Goal: Task Accomplishment & Management: Use online tool/utility

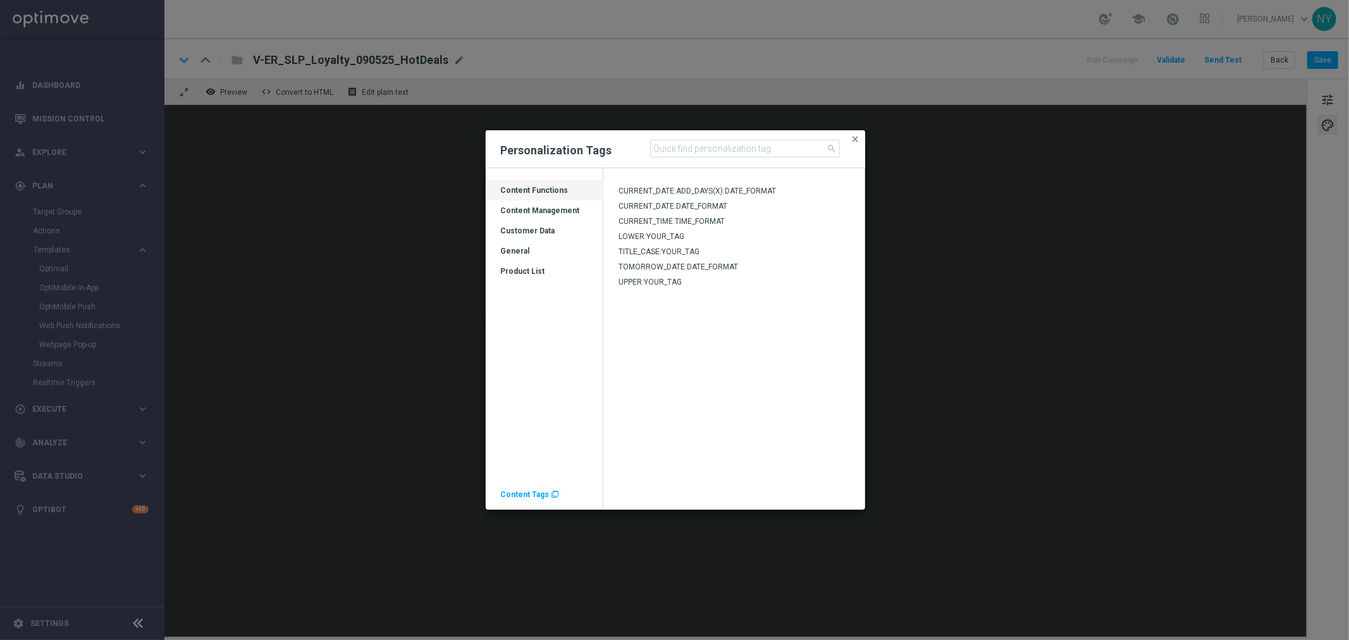
click at [523, 492] on span "Content Tags" at bounding box center [525, 494] width 49 height 9
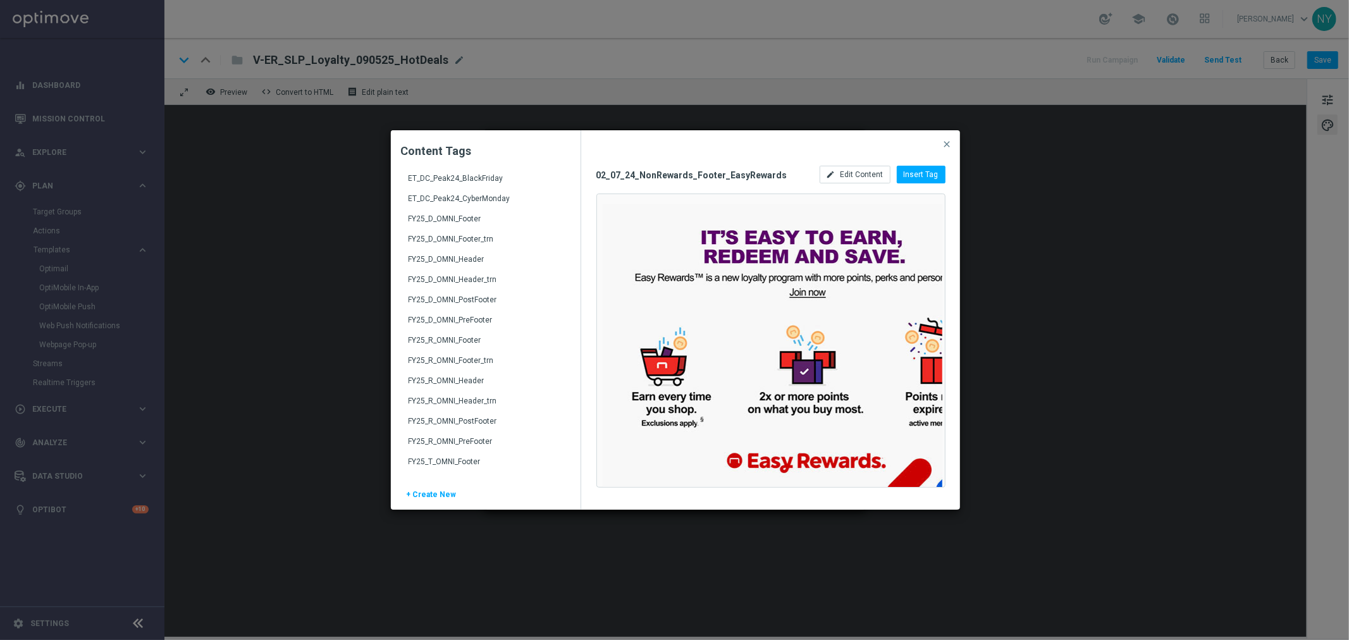
scroll to position [1616, 0]
click at [443, 267] on div "FY25_D_OMNI_Header" at bounding box center [487, 272] width 157 height 20
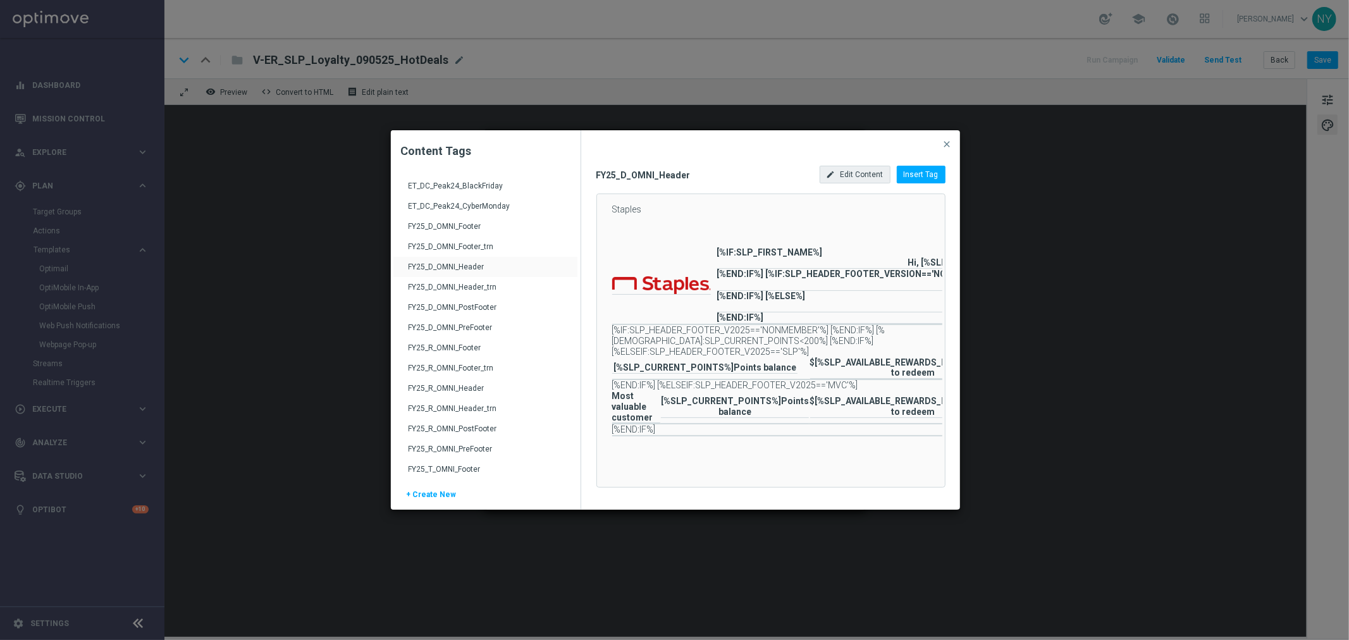
click at [870, 182] on div "edit Edit Content" at bounding box center [855, 175] width 71 height 18
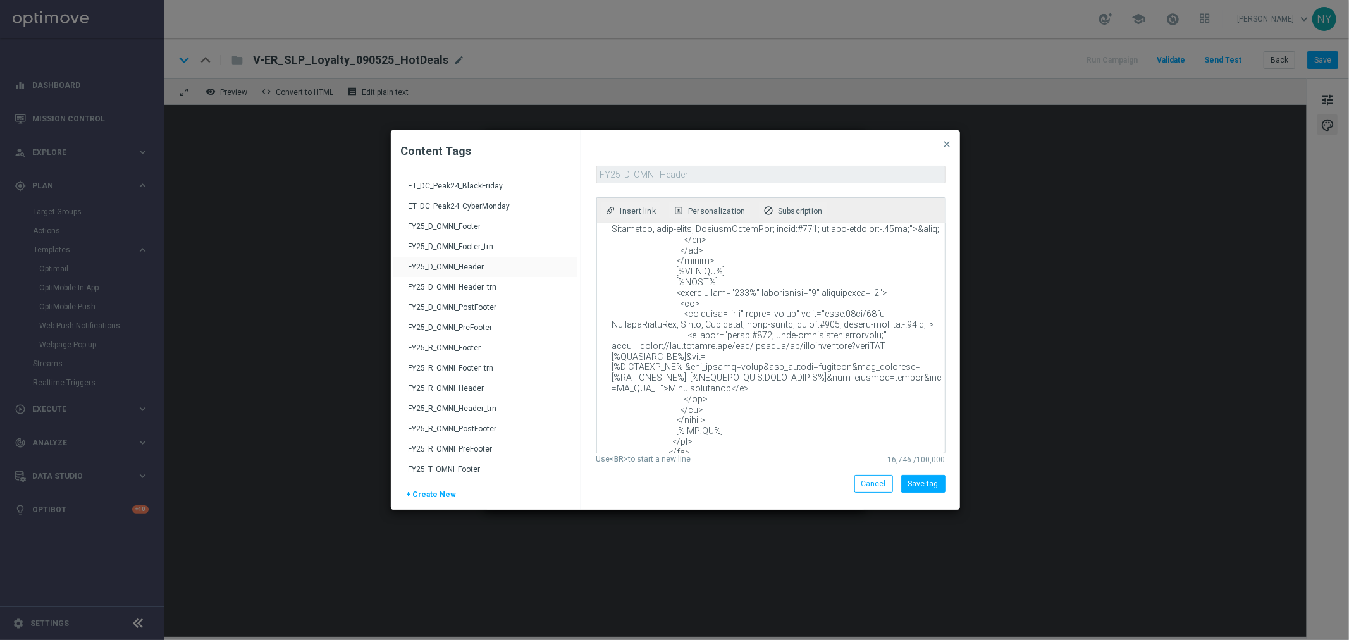
scroll to position [2389, 0]
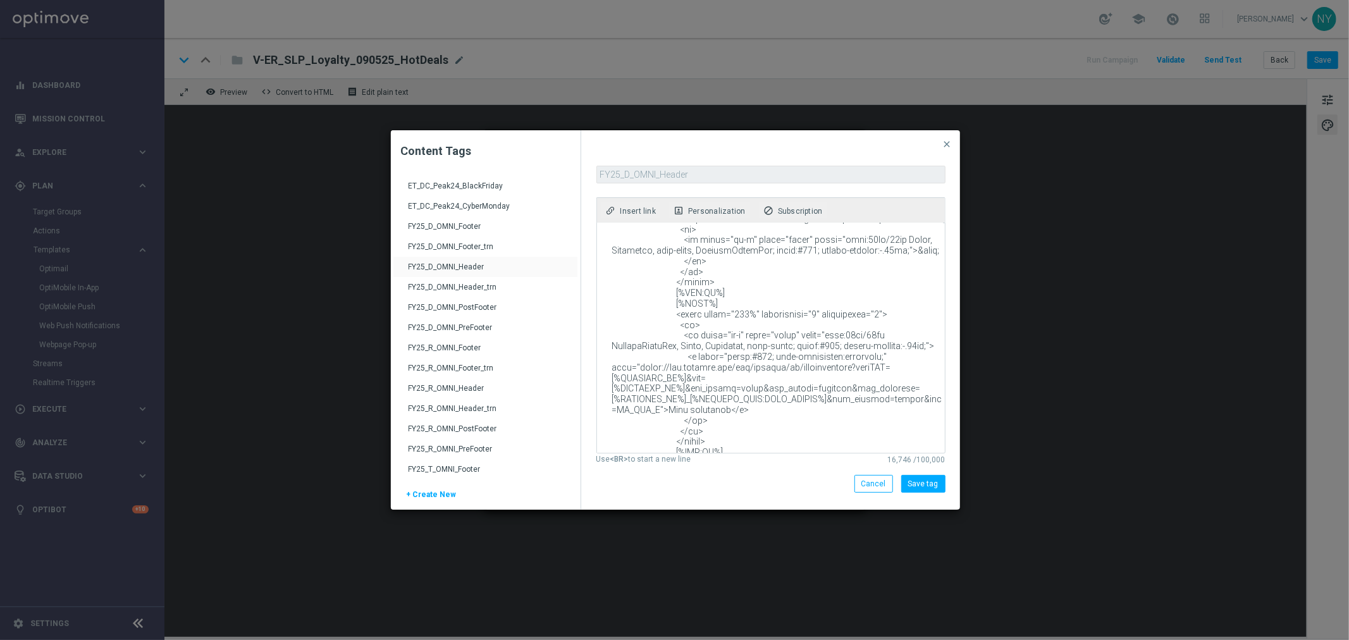
drag, startPoint x: 848, startPoint y: 325, endPoint x: 639, endPoint y: 326, distance: 208.7
click at [640, 326] on textarea at bounding box center [770, 338] width 346 height 230
click at [636, 326] on textarea at bounding box center [770, 338] width 346 height 230
drag, startPoint x: 634, startPoint y: 323, endPoint x: 848, endPoint y: 324, distance: 213.8
click at [848, 324] on textarea at bounding box center [770, 338] width 346 height 230
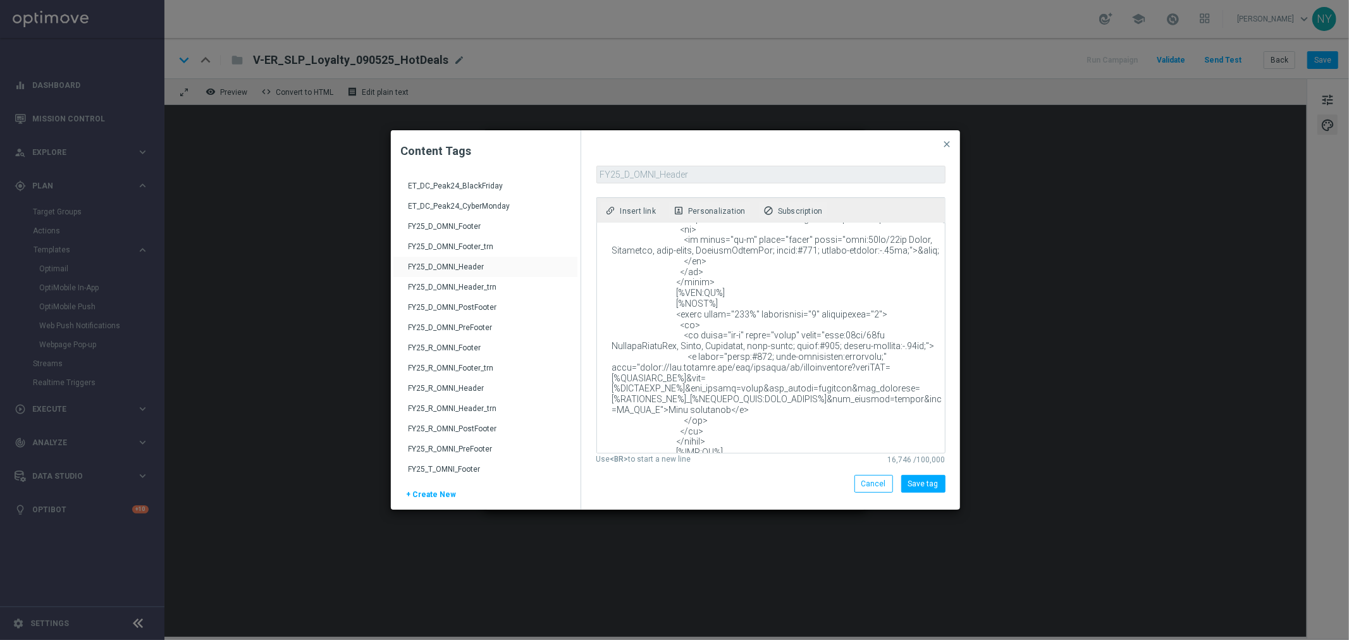
paste textarea "[DOMAIN_NAME][URL]"
type textarea "<!DOCTYPE html PUBLIC "-//W3C//DTD XHTML 1.0 Transitional//EN" "[URL][DOMAIN_NA…"
drag, startPoint x: 1319, startPoint y: 60, endPoint x: 1309, endPoint y: 65, distance: 11.3
click at [1319, 61] on modal-container "Content Tags Drag here to set row groups Drag here to set column labels Content…" at bounding box center [674, 320] width 1349 height 640
click at [924, 484] on button "Save tag" at bounding box center [923, 484] width 44 height 18
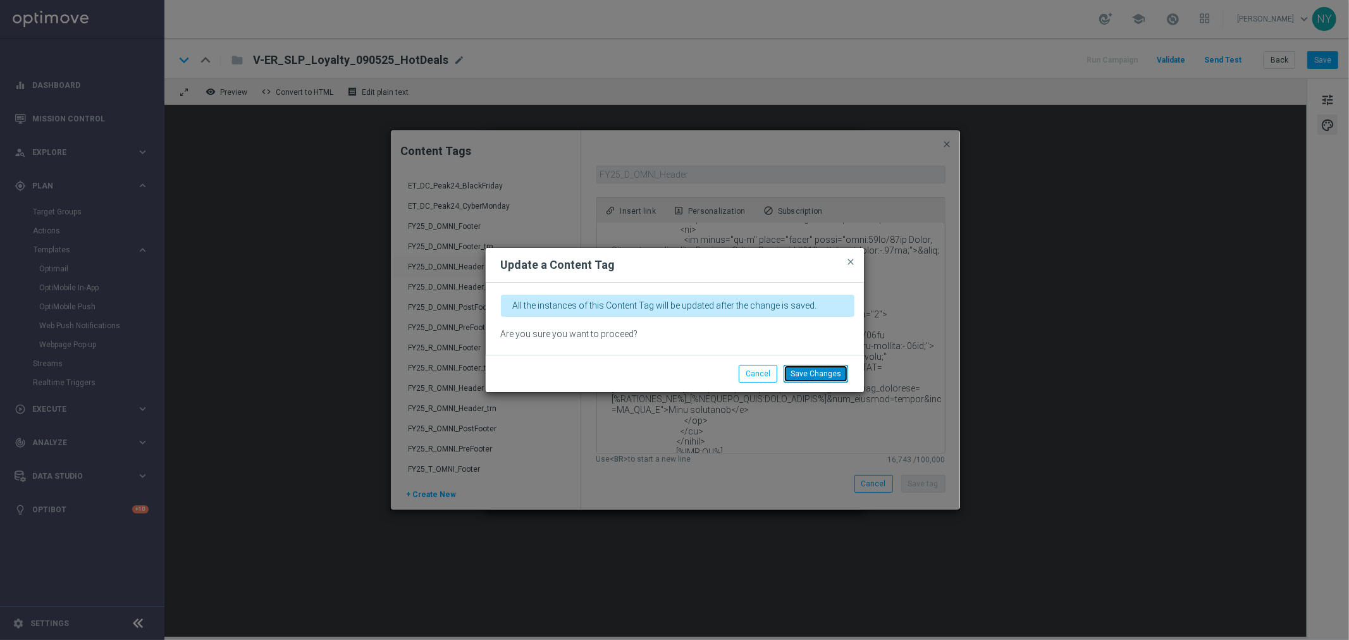
click at [813, 367] on button "Save Changes" at bounding box center [816, 374] width 65 height 18
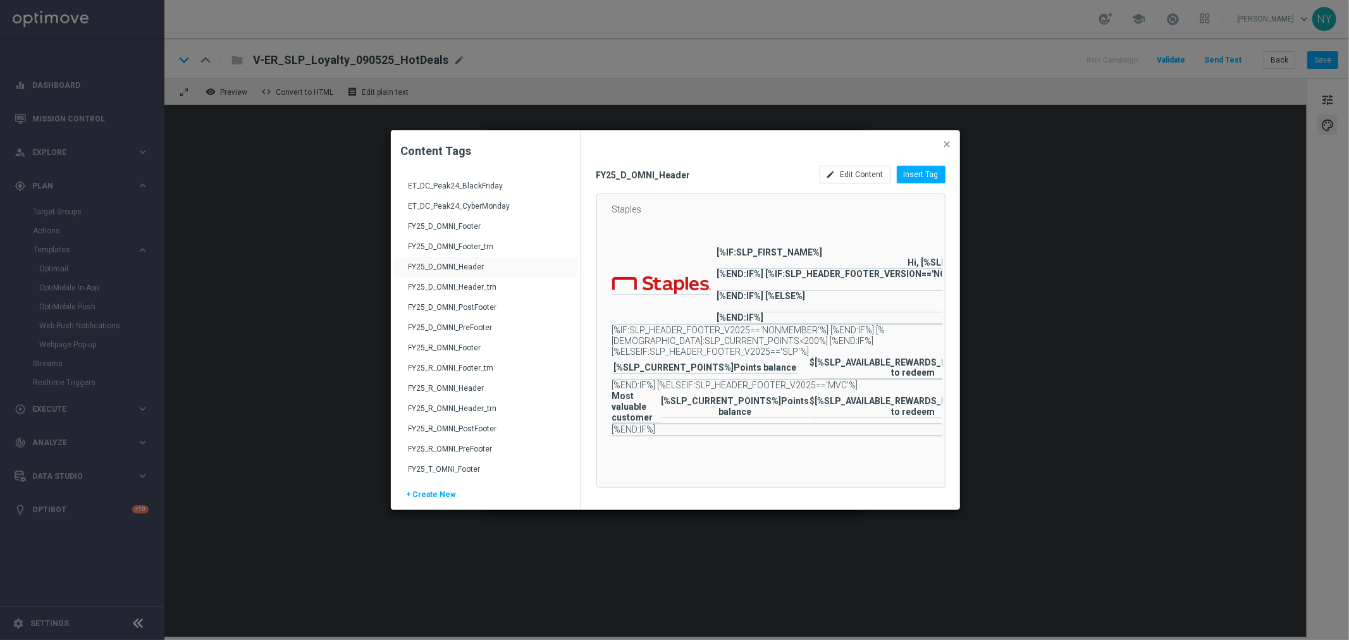
click at [460, 383] on div "FY25_R_OMNI_Header" at bounding box center [487, 393] width 157 height 20
click at [867, 173] on span "Edit Content" at bounding box center [862, 174] width 43 height 9
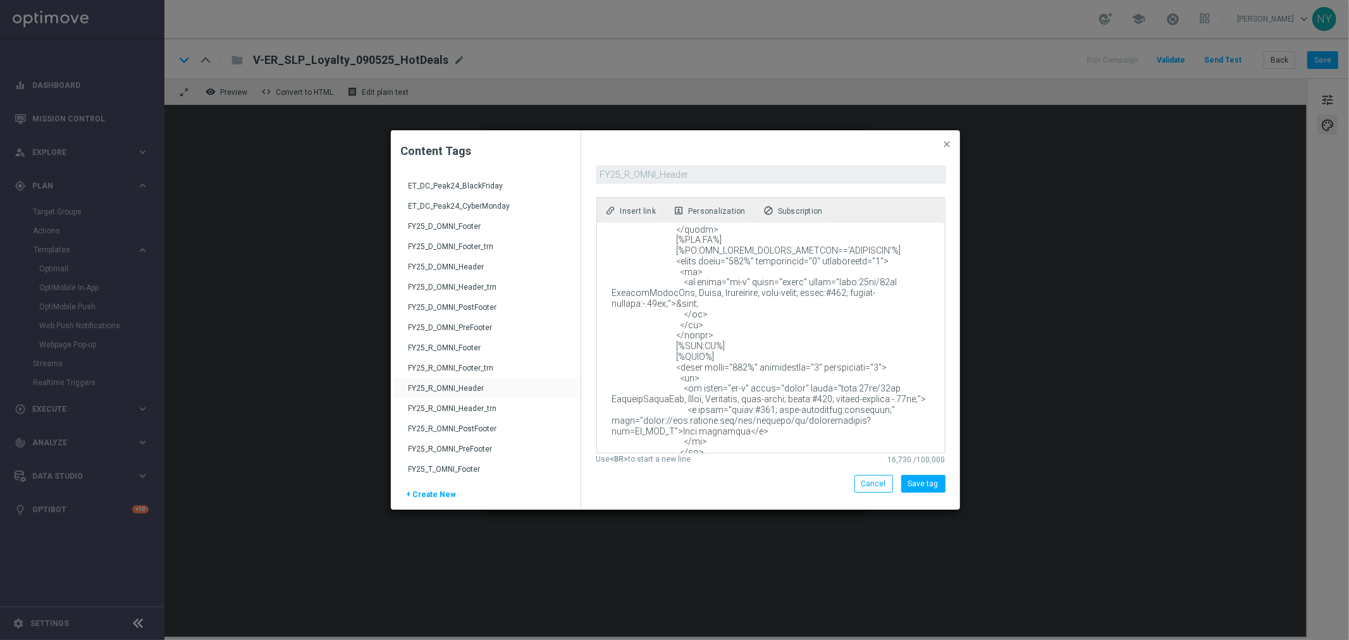
drag, startPoint x: 848, startPoint y: 368, endPoint x: 635, endPoint y: 370, distance: 213.2
click at [635, 370] on textarea at bounding box center [770, 338] width 346 height 230
paste textarea "[DOMAIN_NAME][URL]"
type textarea "<!DOCTYPE html PUBLIC "-//W3C//DTD XHTML 1.0 Transitional//EN" "[URL][DOMAIN_NA…"
click at [927, 481] on button "Save tag" at bounding box center [923, 484] width 44 height 18
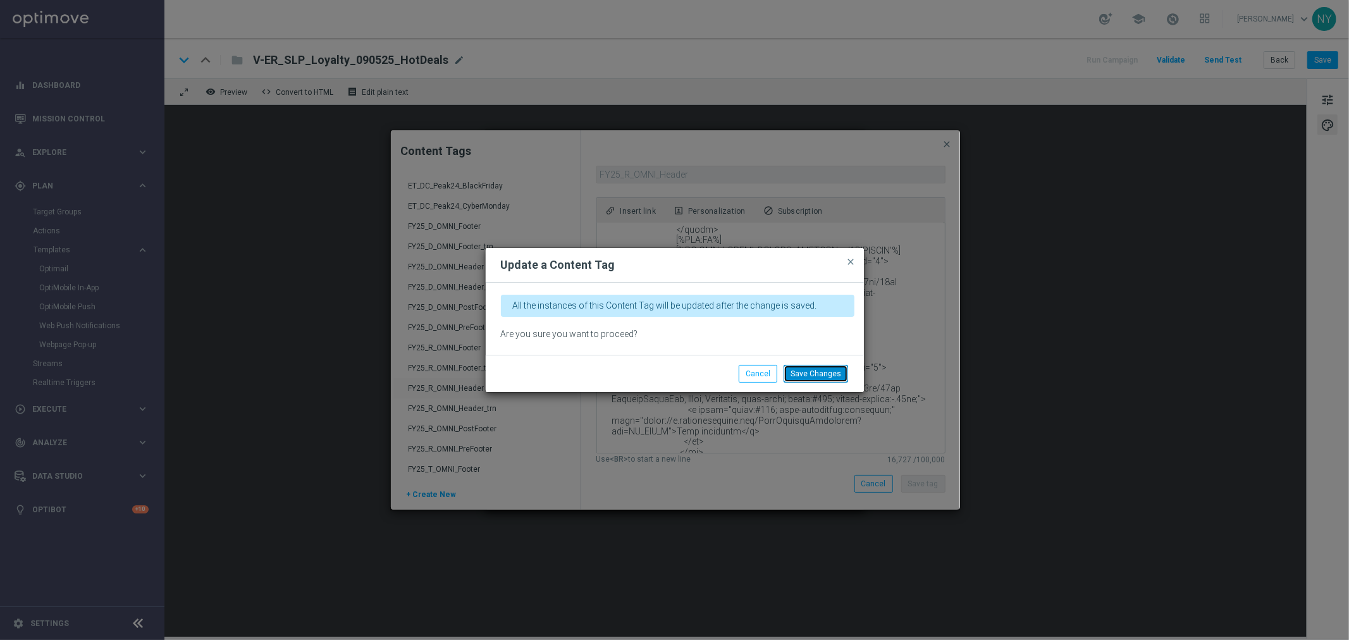
click at [816, 374] on button "Save Changes" at bounding box center [816, 374] width 65 height 18
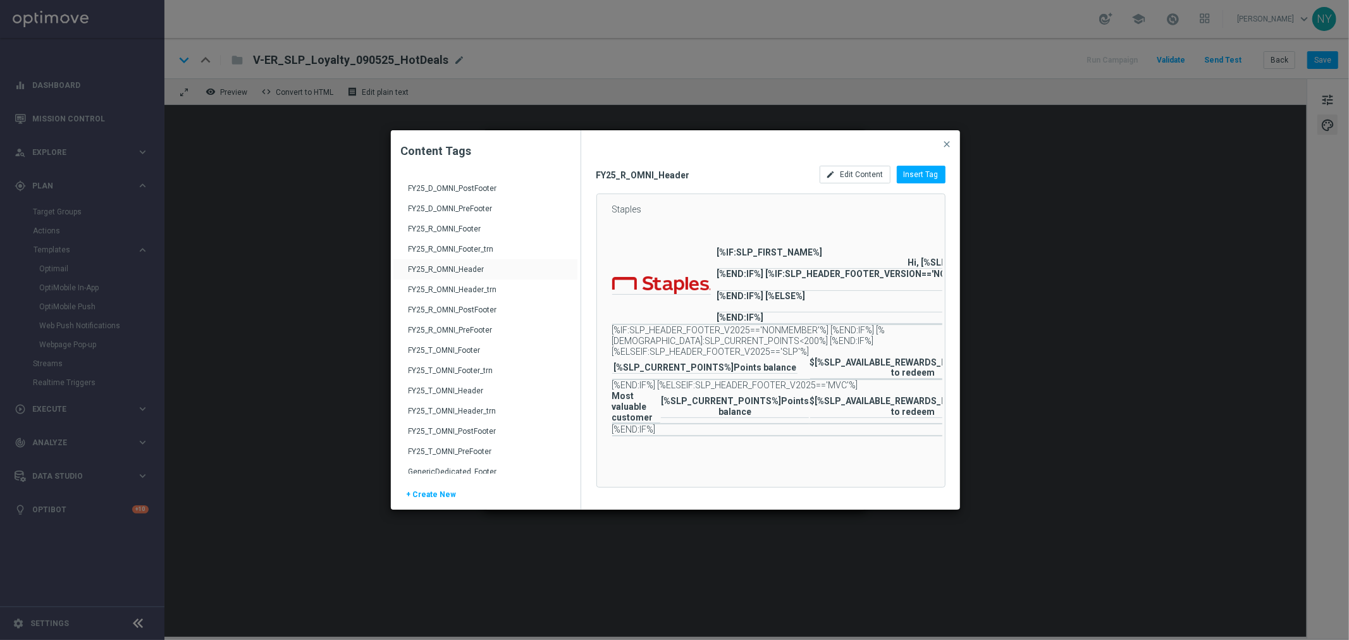
scroll to position [1756, 0]
click at [451, 368] on div "FY25_T_OMNI_Header" at bounding box center [487, 374] width 157 height 20
click at [860, 180] on div "edit Edit Content" at bounding box center [855, 175] width 71 height 18
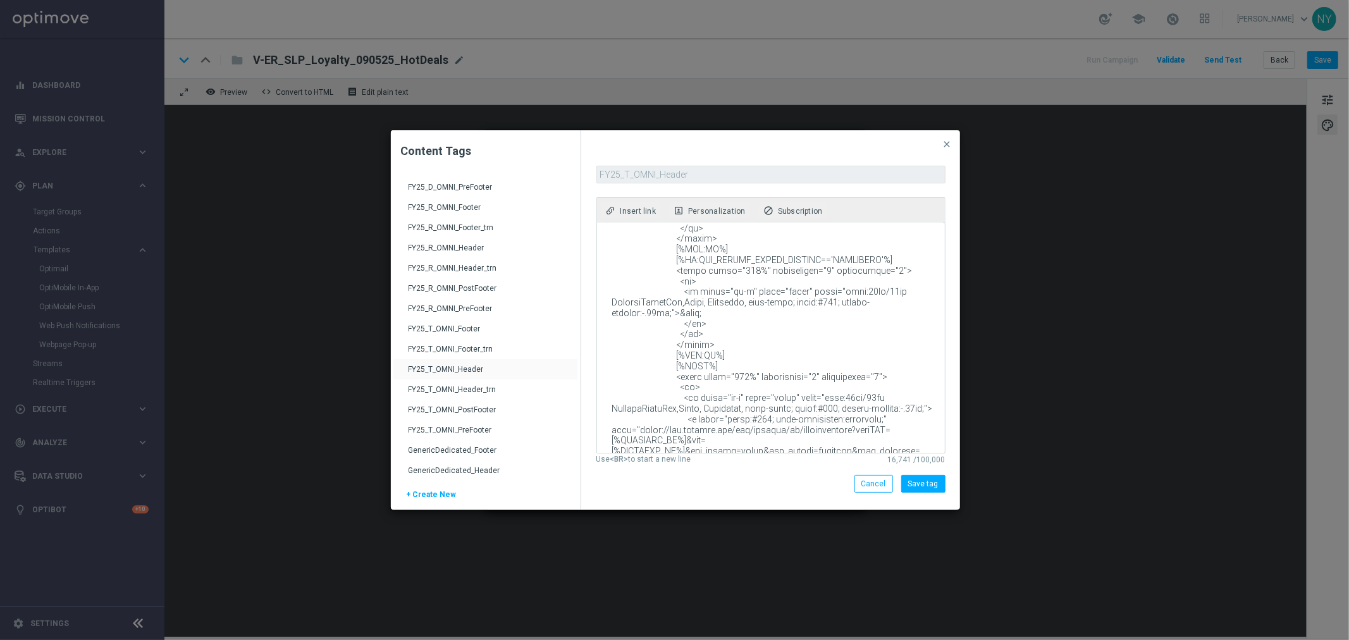
scroll to position [2407, 0]
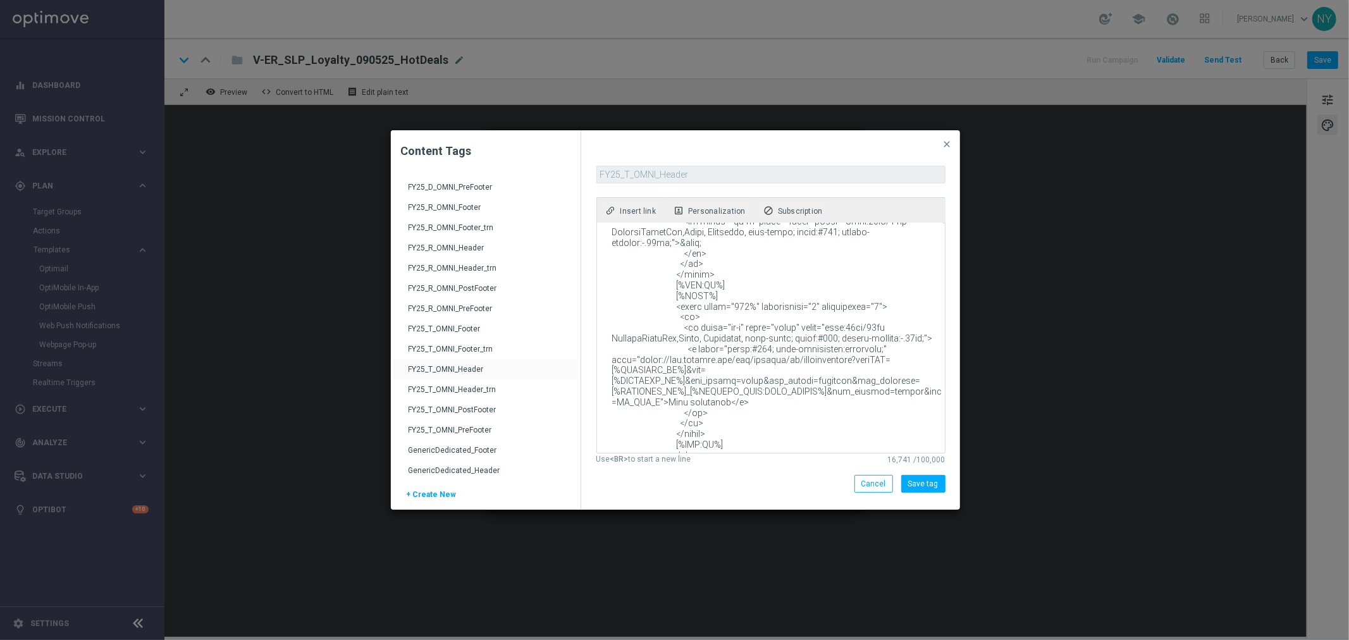
drag, startPoint x: 846, startPoint y: 319, endPoint x: 635, endPoint y: 317, distance: 211.3
click at [635, 317] on textarea at bounding box center [770, 338] width 346 height 230
paste textarea "[DOMAIN_NAME][URL]"
type textarea "<!DOCTYPE html PUBLIC "-//W3C//DTD XHTML 1.0 Transitional//EN" "[URL][DOMAIN_NA…"
click at [925, 488] on button "Save tag" at bounding box center [923, 484] width 44 height 18
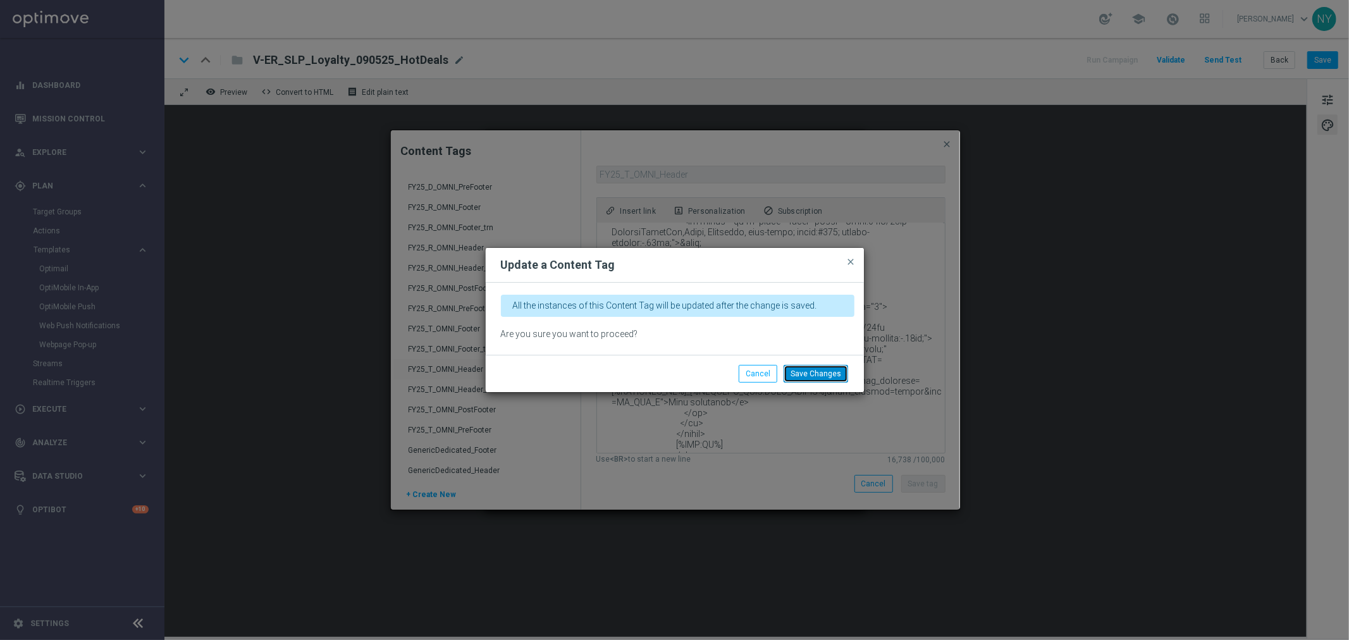
click at [811, 367] on button "Save Changes" at bounding box center [816, 374] width 65 height 18
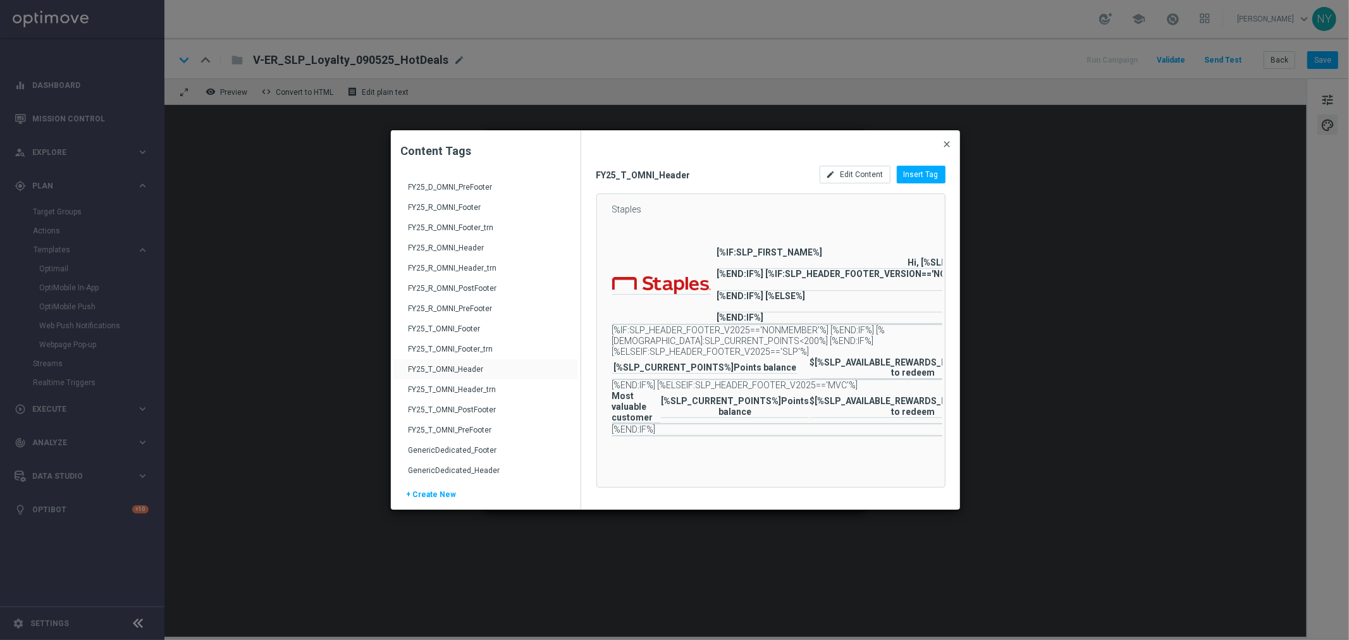
click at [950, 142] on span "close" at bounding box center [947, 144] width 10 height 10
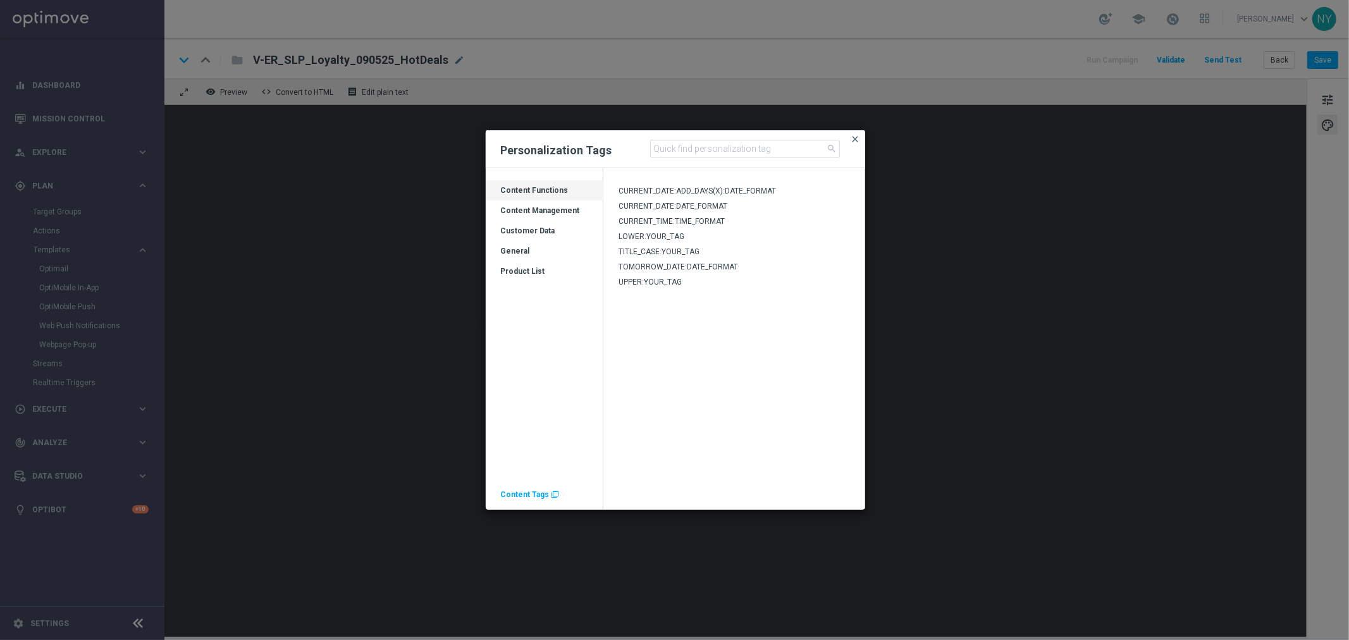
click at [852, 141] on span "close" at bounding box center [856, 139] width 10 height 10
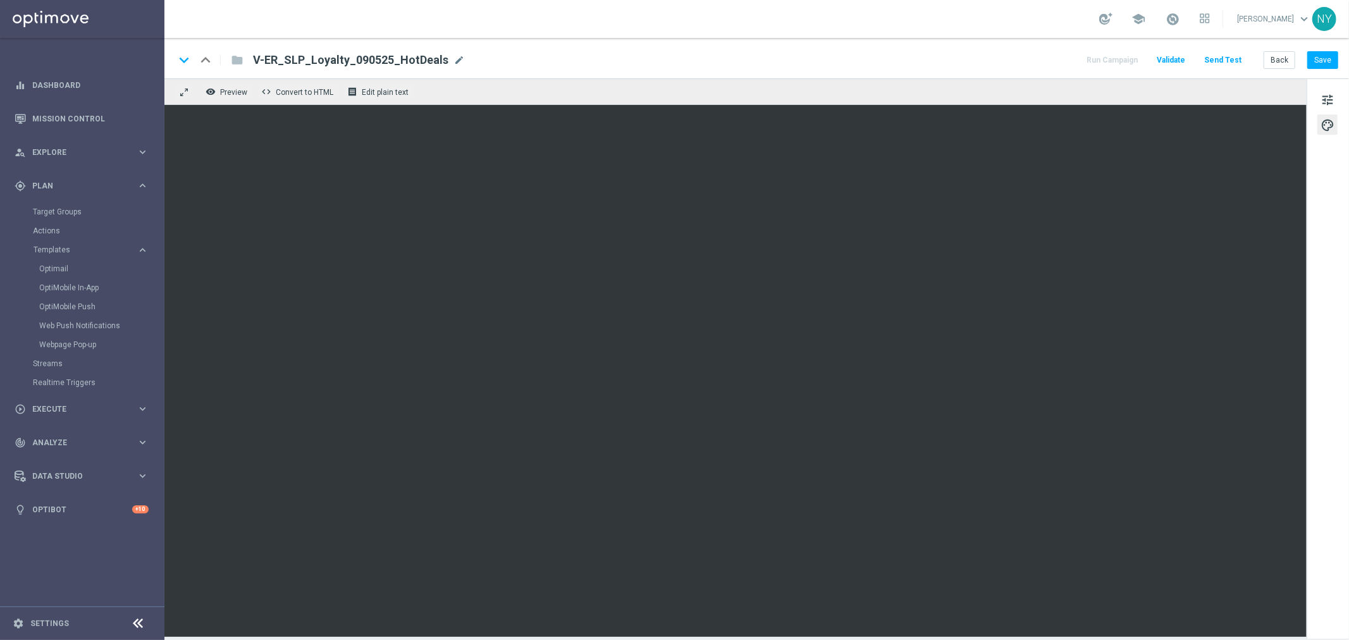
click at [1221, 58] on button "Send Test" at bounding box center [1222, 60] width 41 height 17
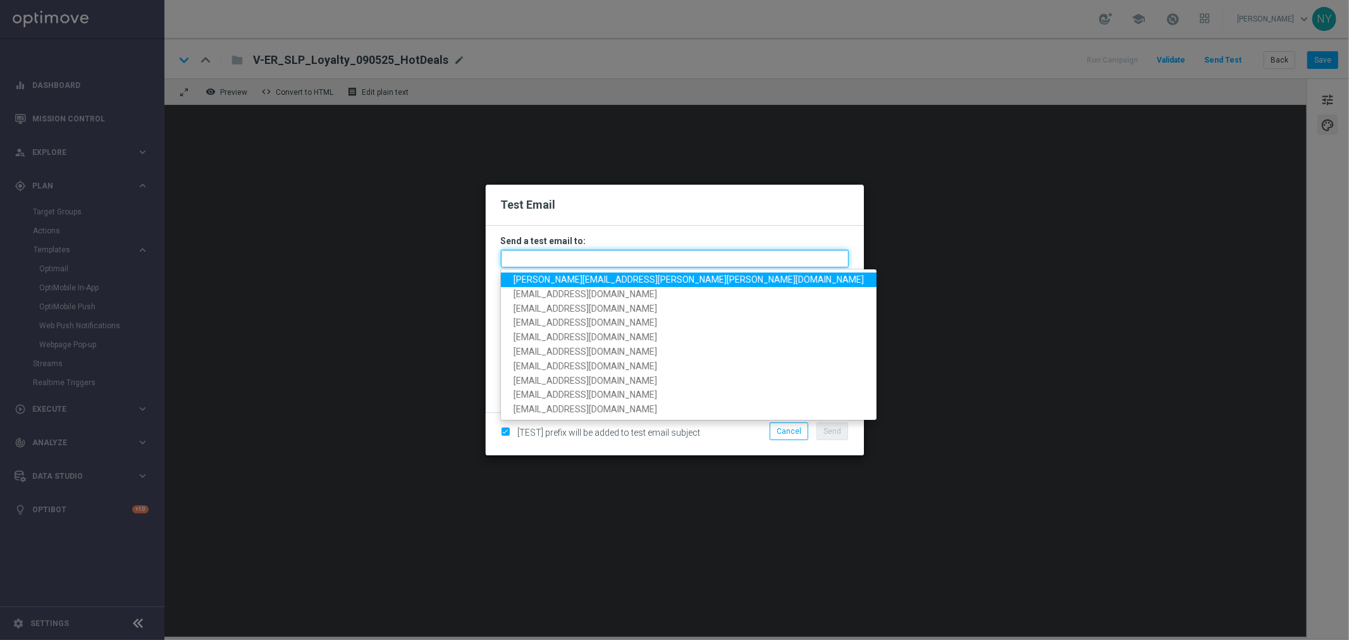
click at [552, 257] on input "text" at bounding box center [675, 259] width 348 height 18
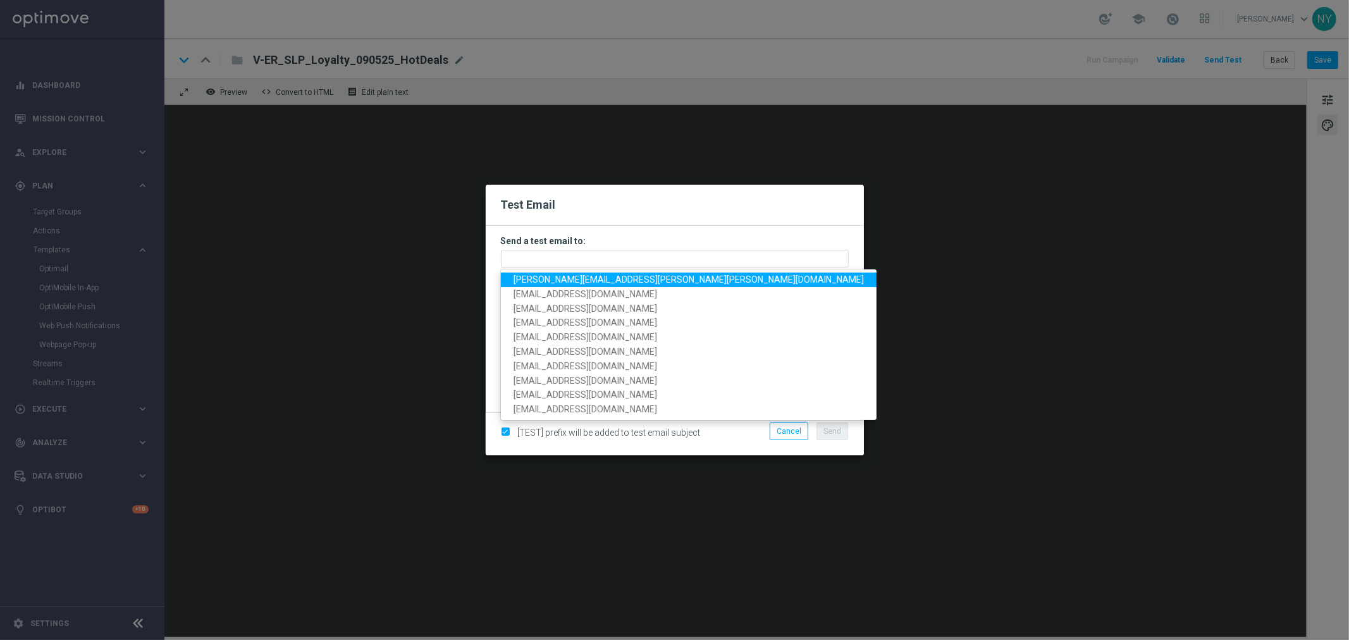
click at [548, 282] on span "[PERSON_NAME][EMAIL_ADDRESS][PERSON_NAME][PERSON_NAME][DOMAIN_NAME]" at bounding box center [689, 279] width 350 height 10
type input "[PERSON_NAME][EMAIL_ADDRESS][PERSON_NAME][PERSON_NAME][DOMAIN_NAME]"
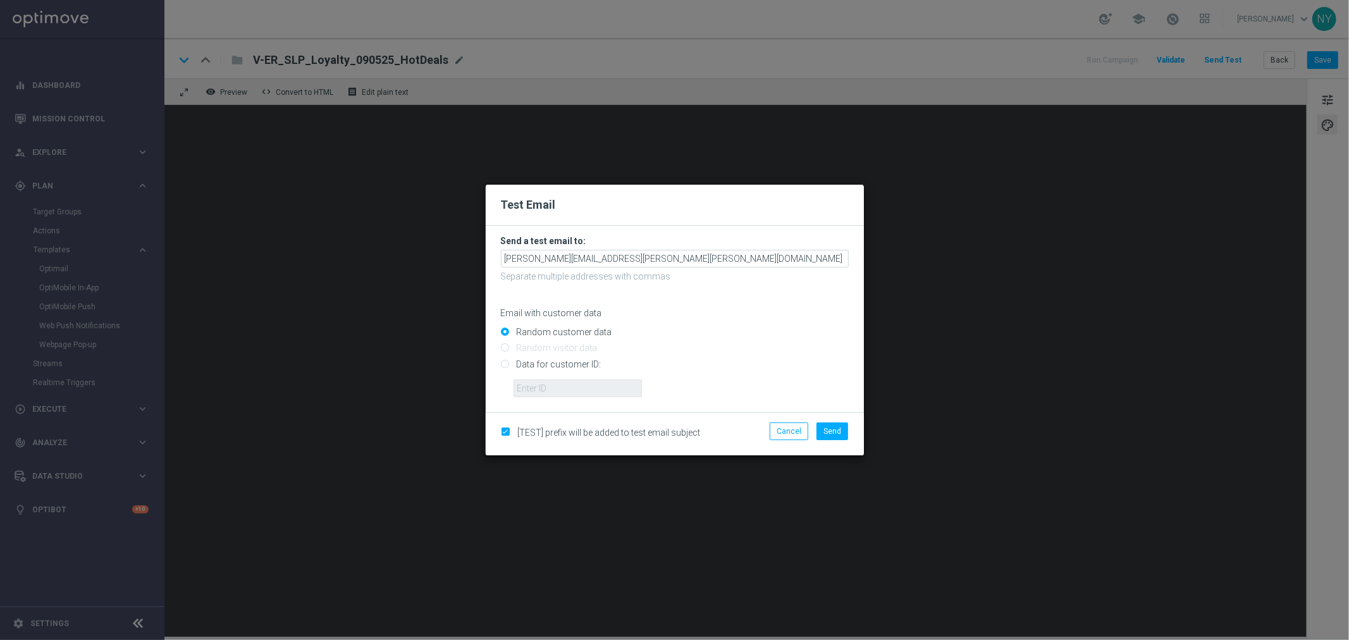
click at [507, 362] on input "Data for customer ID:" at bounding box center [675, 370] width 348 height 18
radio input "true"
click at [528, 383] on input "text" at bounding box center [578, 388] width 128 height 18
paste input "10000029335"
type input "10000029335"
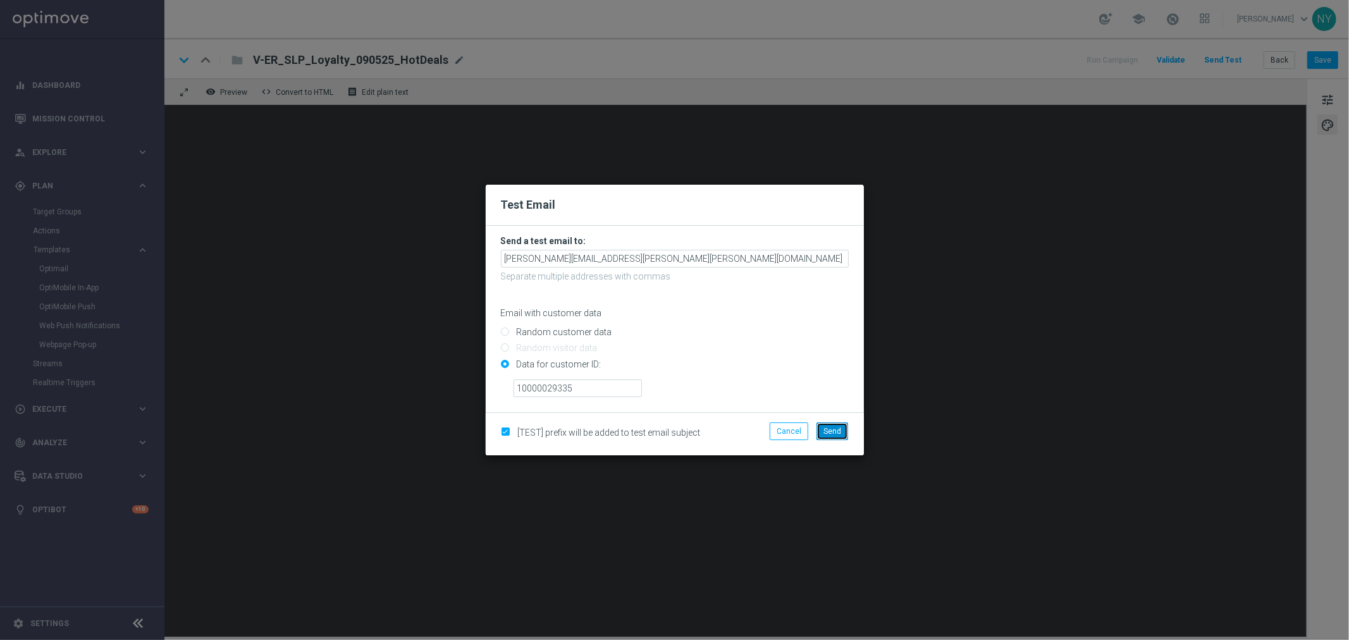
click at [825, 431] on span "Send" at bounding box center [832, 431] width 18 height 9
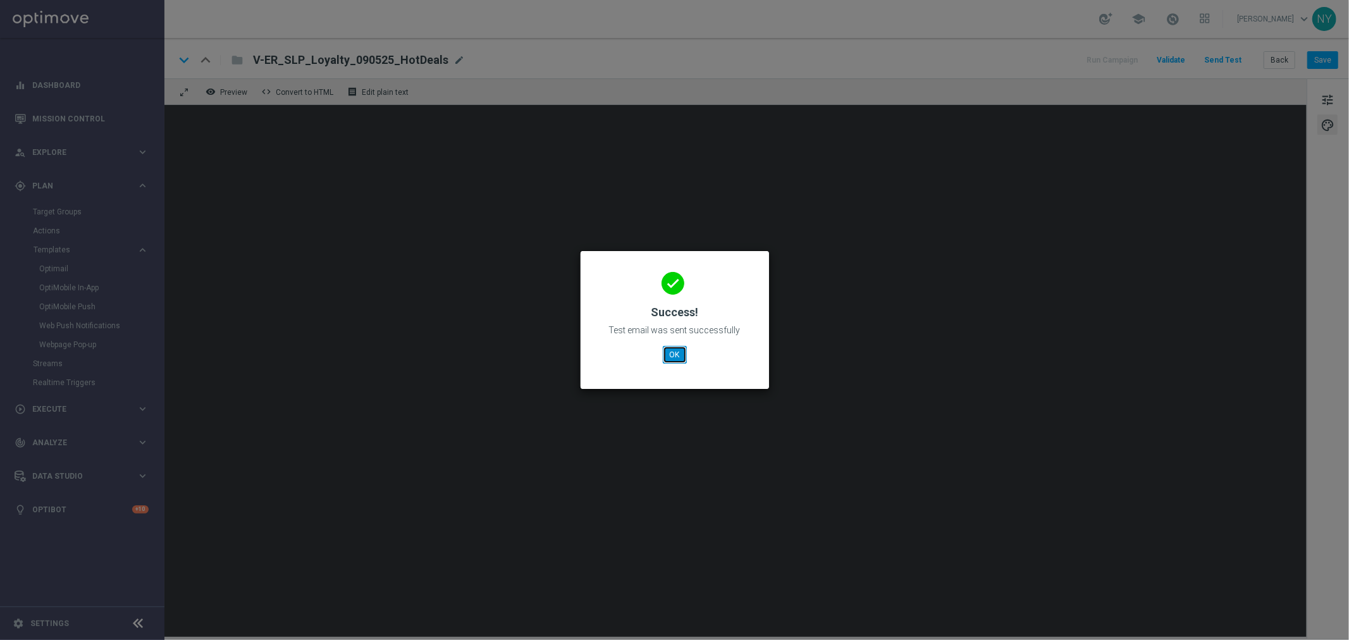
click at [682, 356] on button "OK" at bounding box center [675, 355] width 24 height 18
